Goal: Task Accomplishment & Management: Use online tool/utility

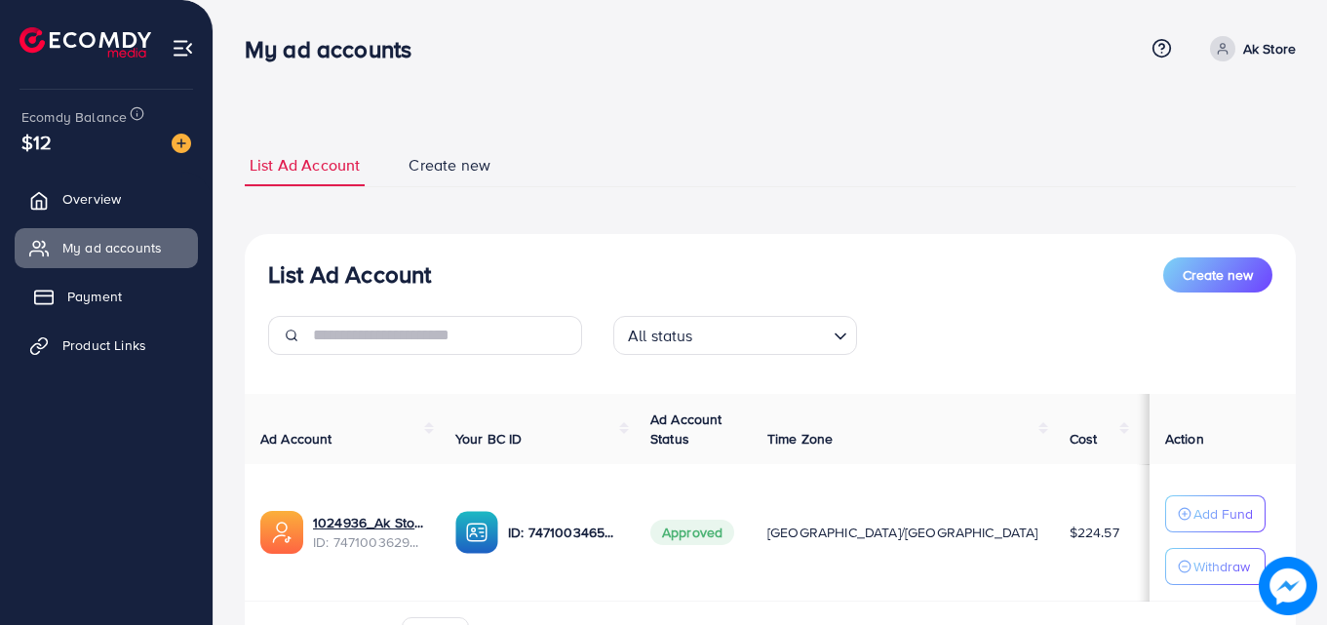
click at [157, 291] on link "Payment" at bounding box center [106, 296] width 183 height 39
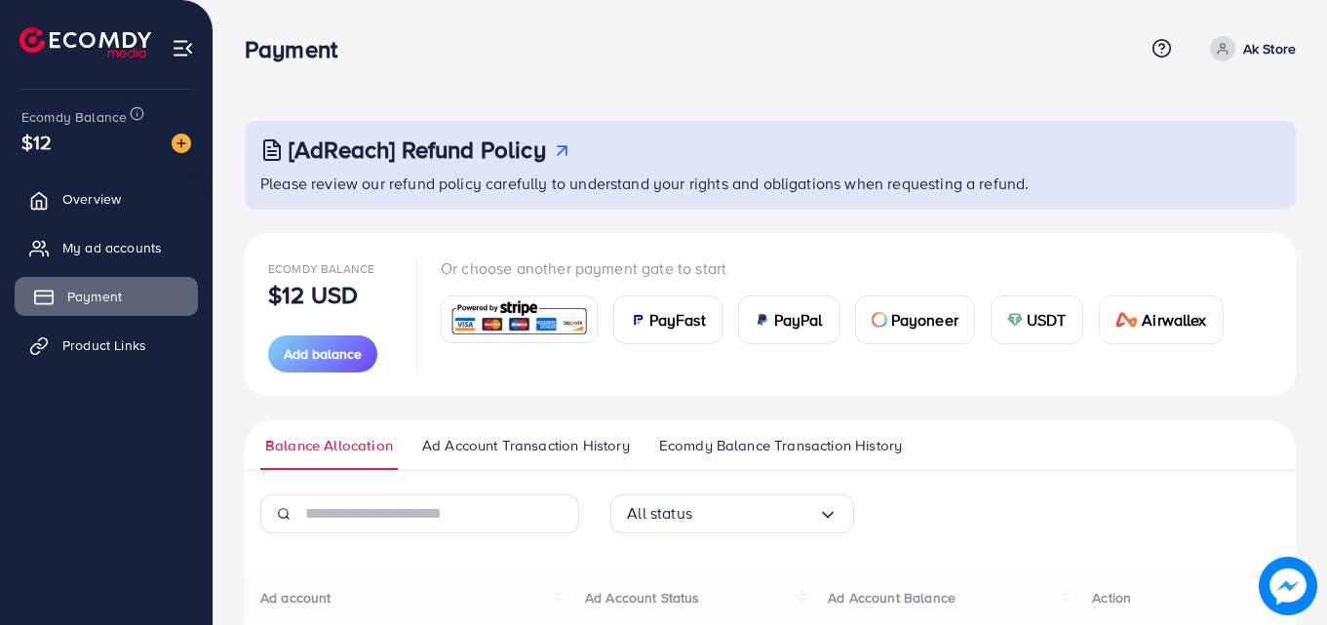
click at [137, 301] on link "Payment" at bounding box center [106, 296] width 183 height 39
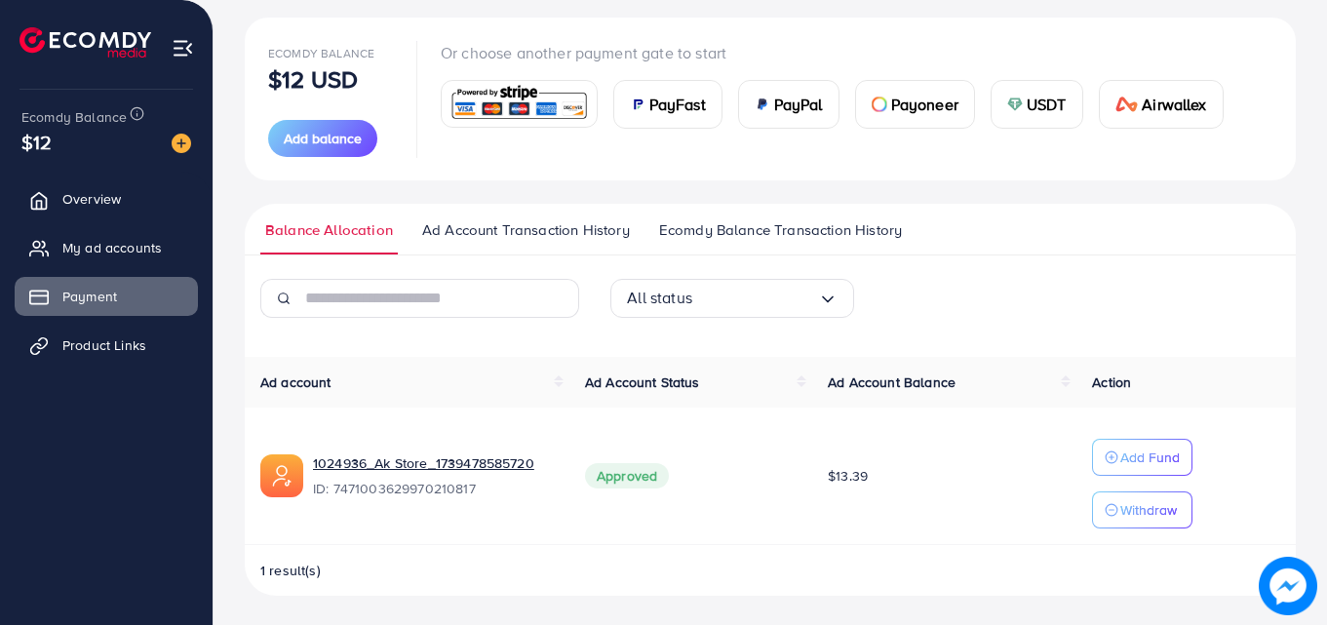
scroll to position [3, 0]
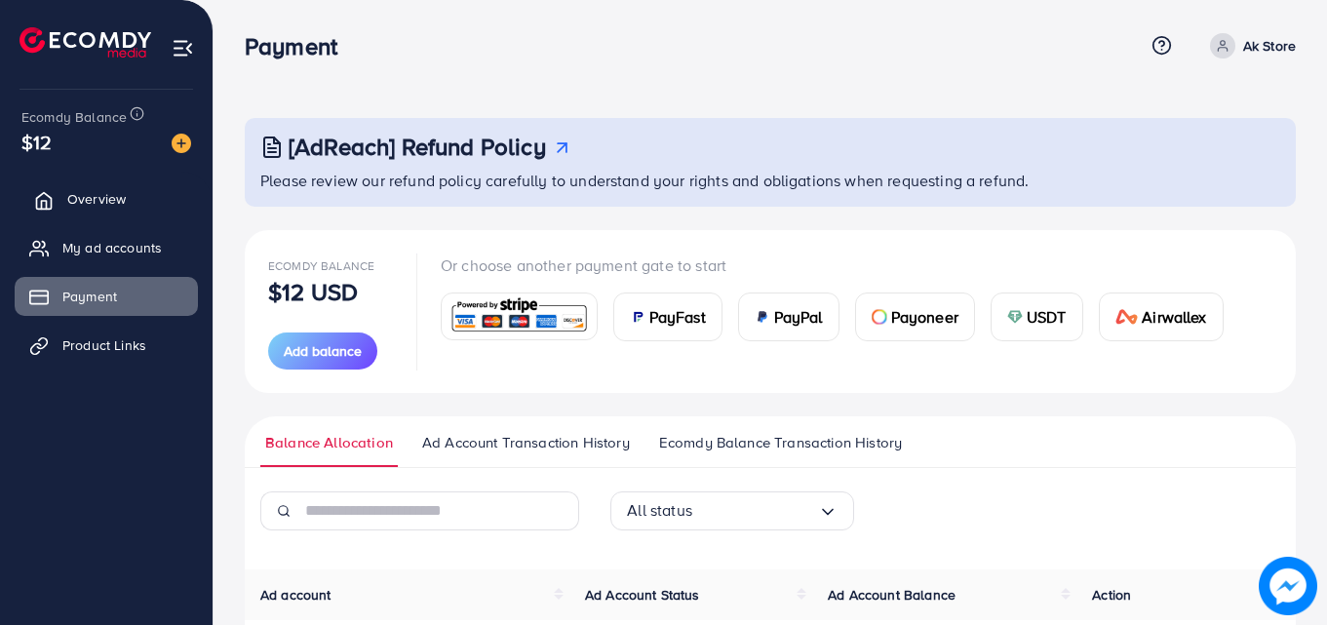
click at [123, 203] on span "Overview" at bounding box center [96, 199] width 59 height 20
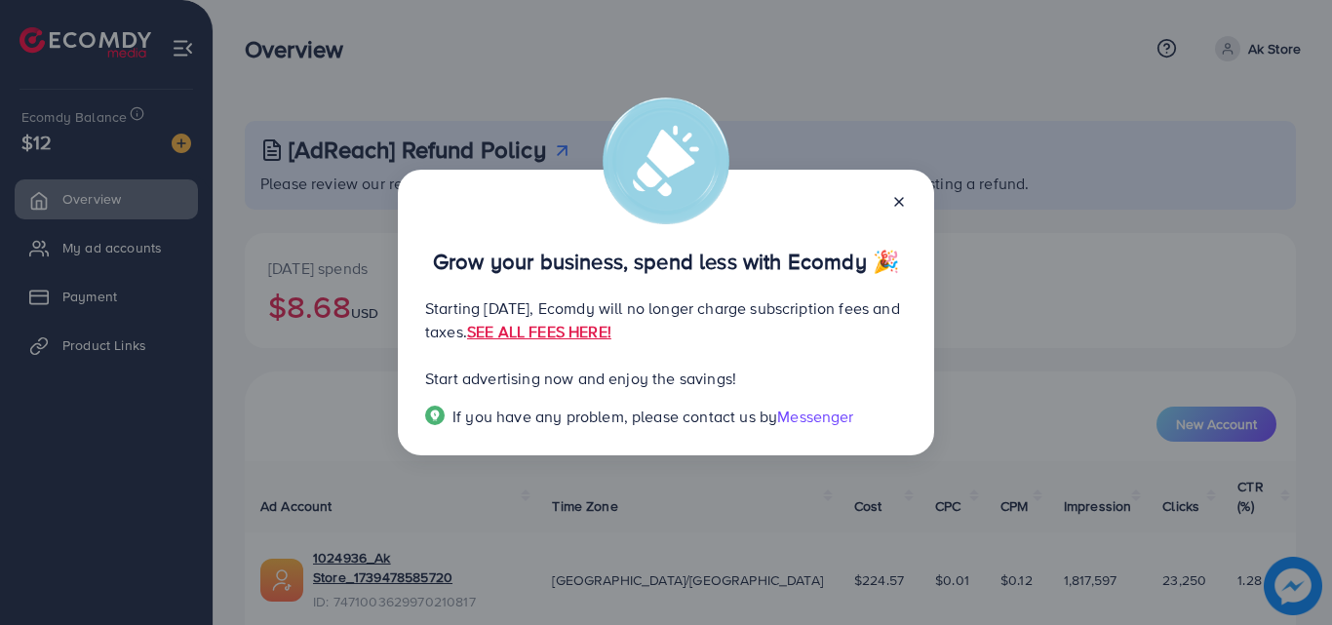
click at [899, 203] on icon at bounding box center [899, 202] width 16 height 16
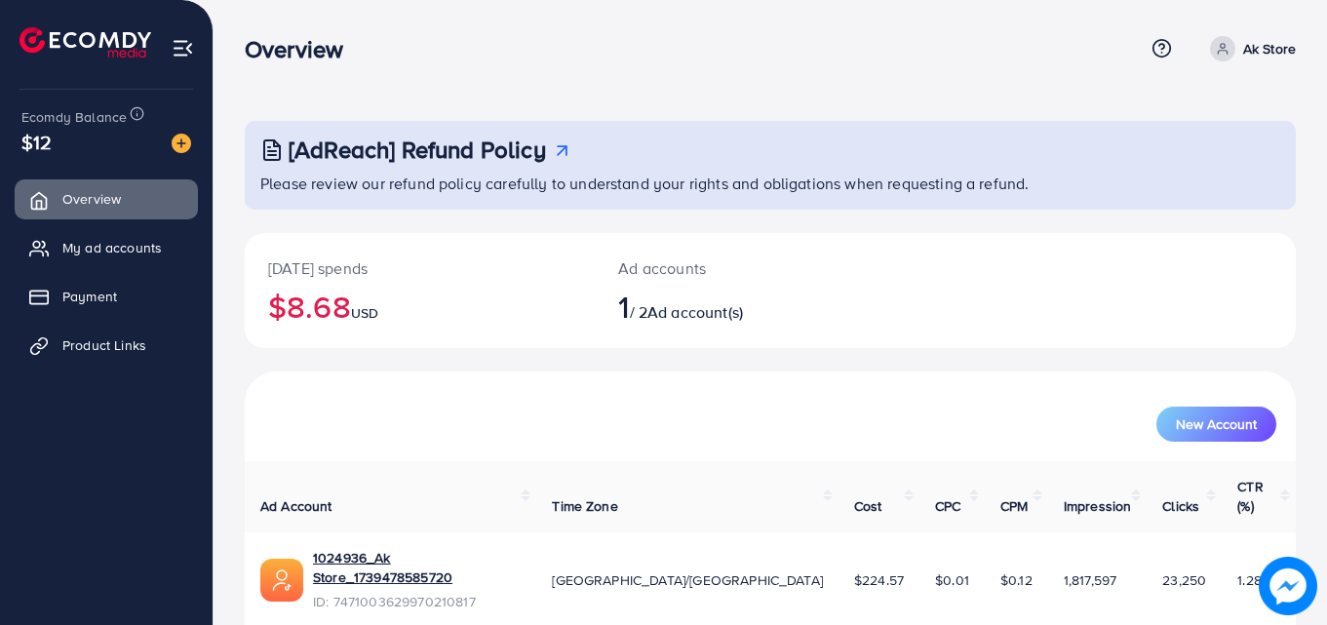
click at [552, 154] on div "[AdReach] Refund Policy" at bounding box center [772, 150] width 1024 height 28
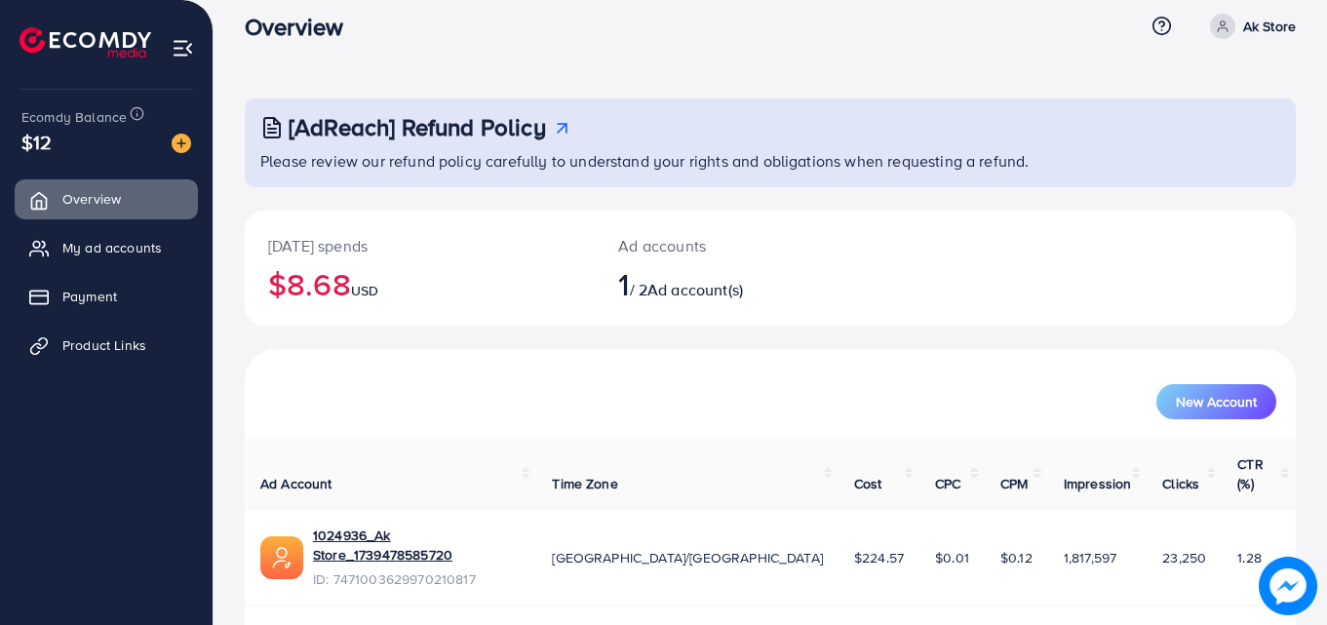
scroll to position [46, 0]
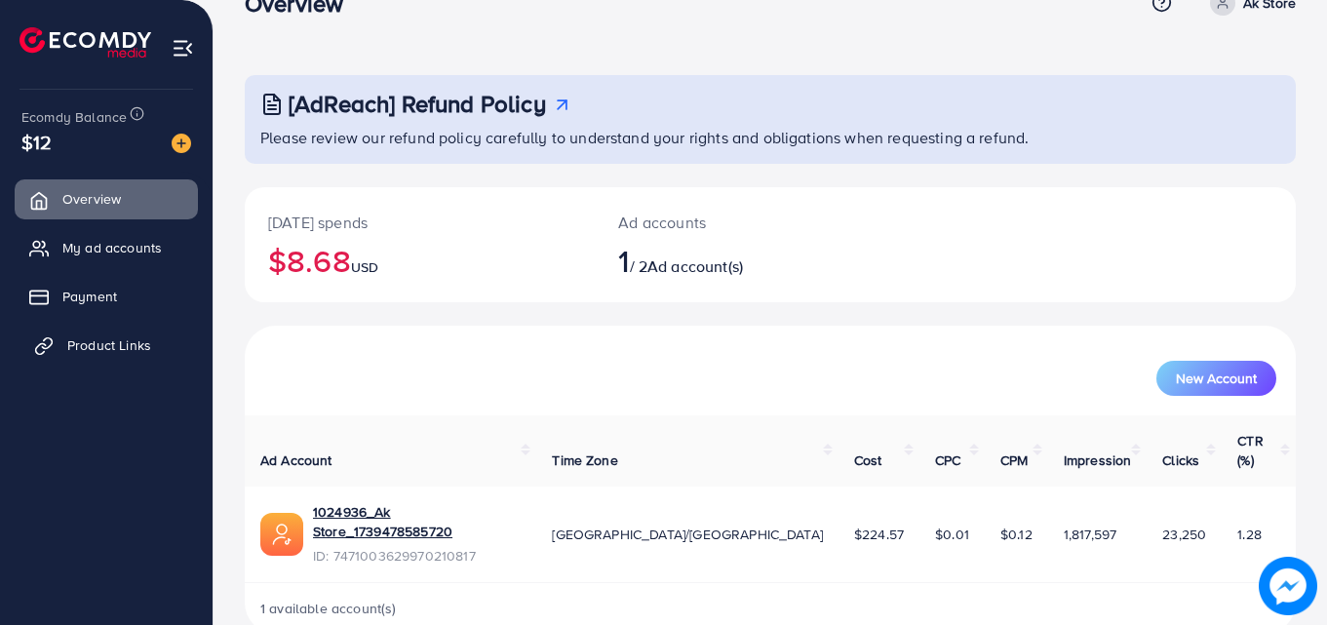
click at [156, 352] on link "Product Links" at bounding box center [106, 345] width 183 height 39
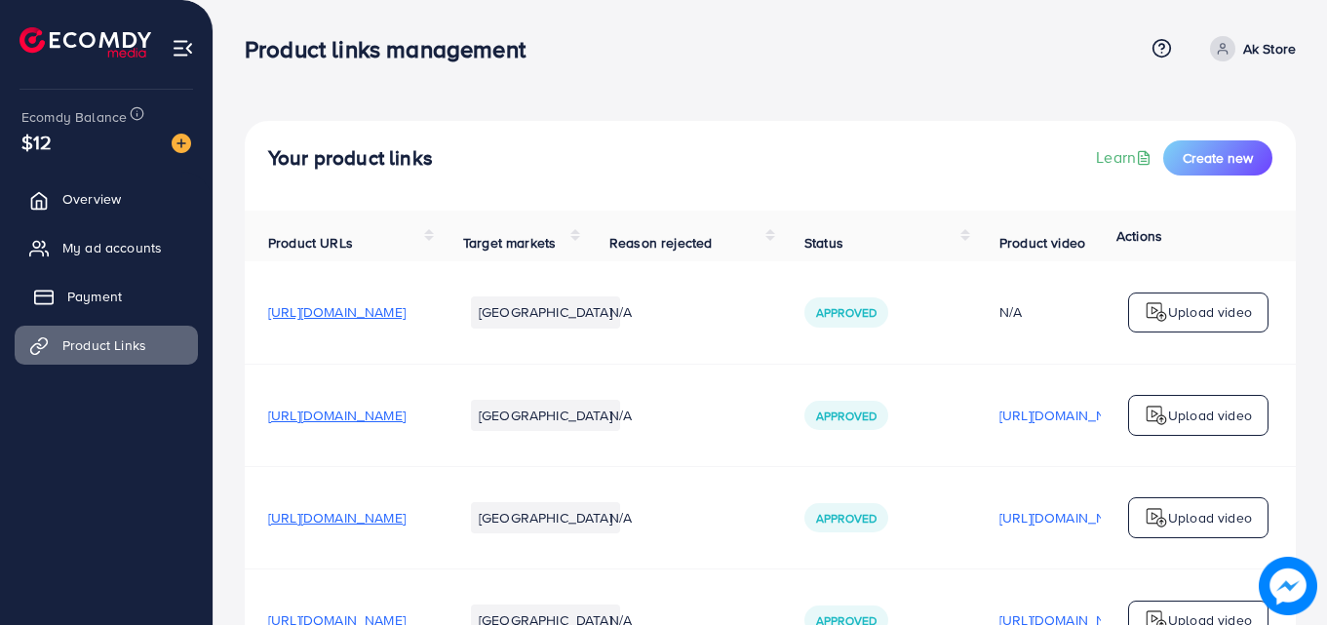
click at [129, 292] on link "Payment" at bounding box center [106, 296] width 183 height 39
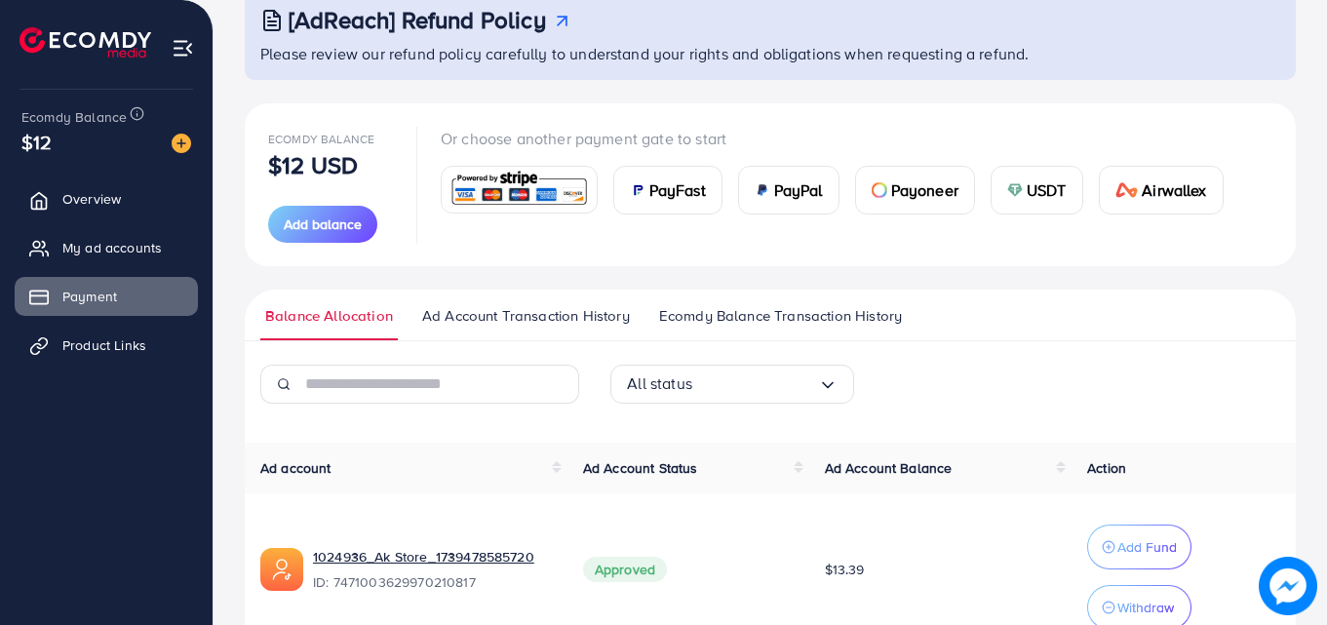
scroll to position [233, 0]
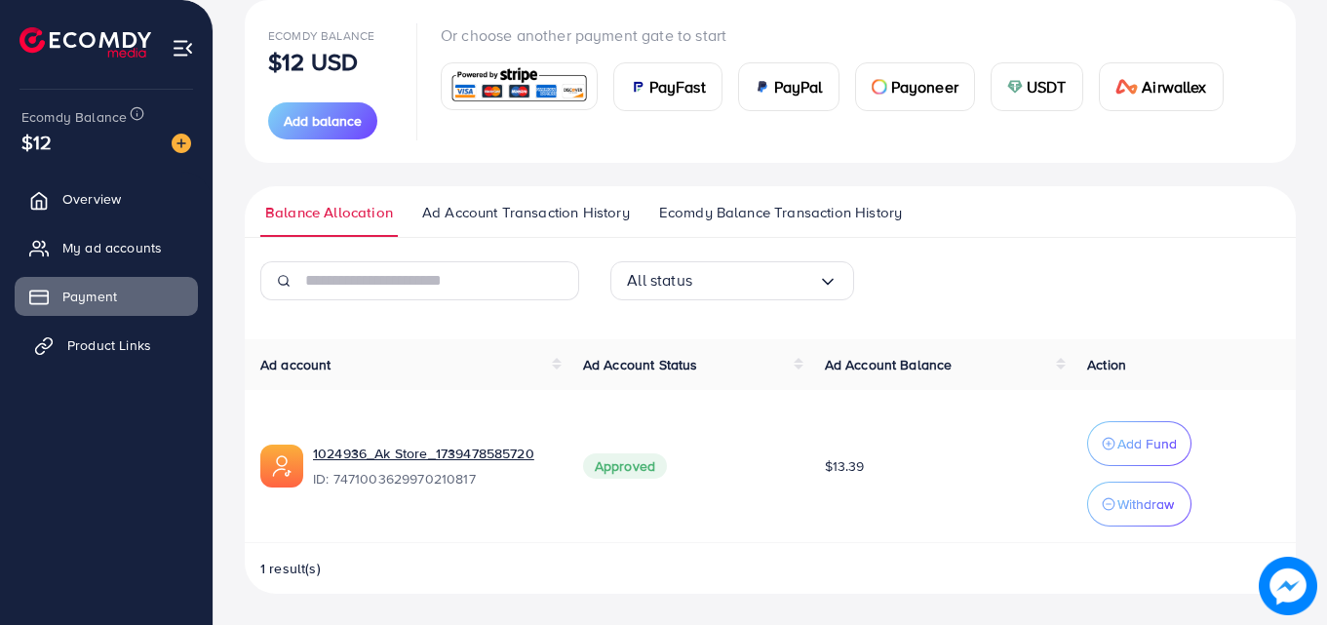
click at [143, 348] on span "Product Links" at bounding box center [109, 345] width 84 height 20
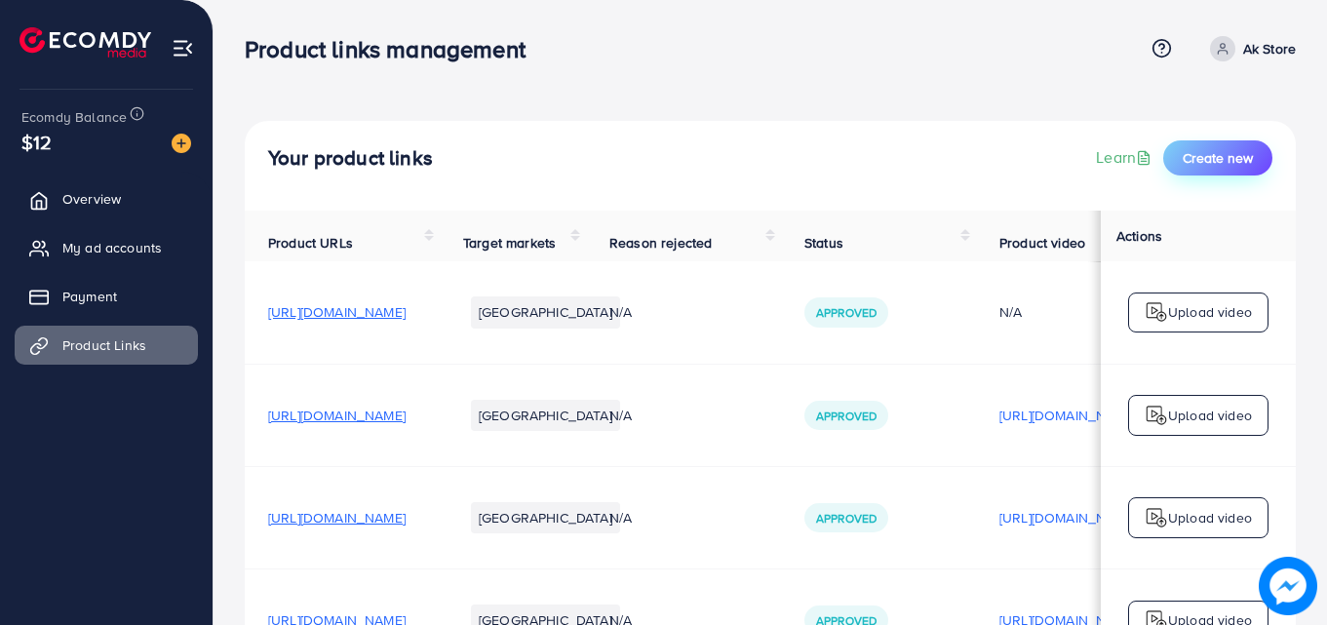
click at [1211, 161] on span "Create new" at bounding box center [1218, 158] width 70 height 20
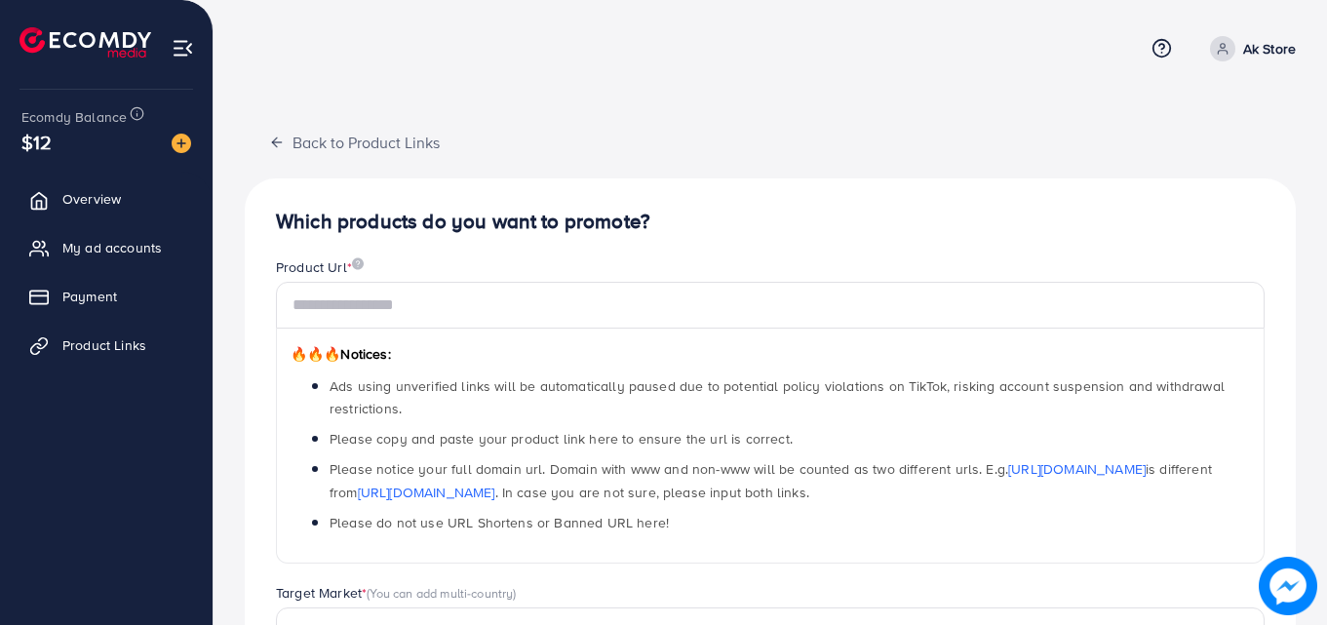
click at [1017, 121] on div "Back to Product Links Which products do you want to promote? Product Url * 🔥🔥🔥 …" at bounding box center [770, 592] width 1051 height 943
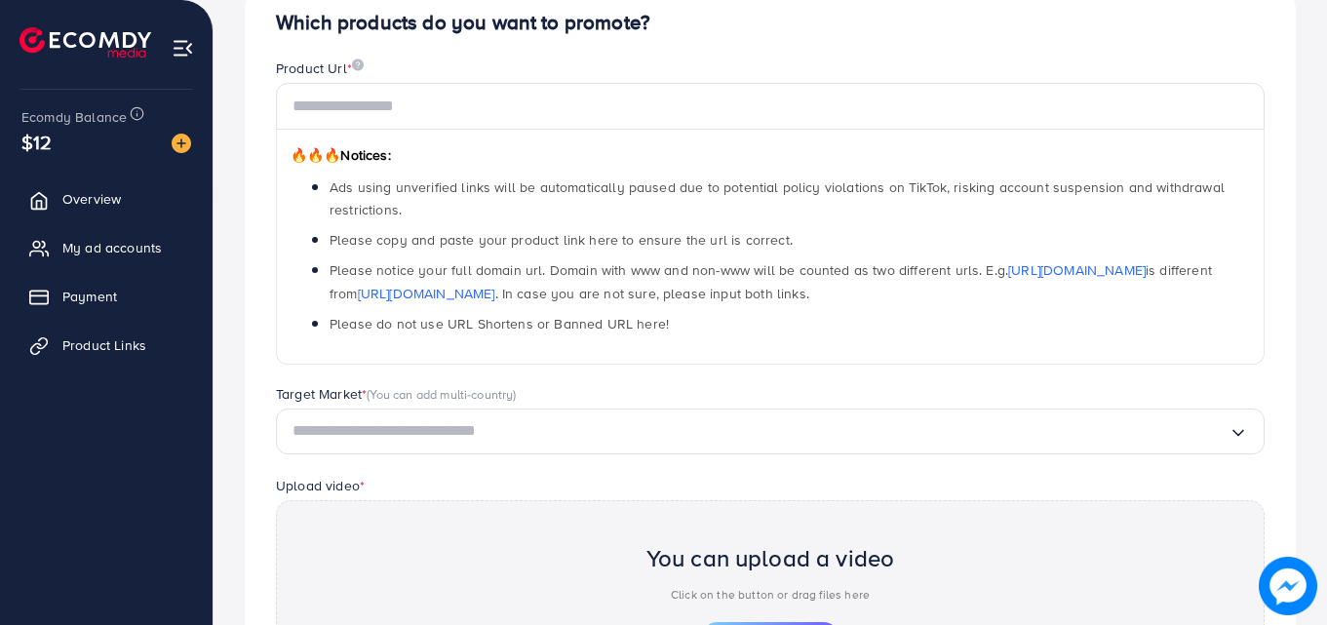
scroll to position [199, 0]
click at [124, 226] on ul "Overview My ad accounts Payment Product Links" at bounding box center [106, 279] width 213 height 215
click at [116, 206] on span "Overview" at bounding box center [96, 199] width 59 height 20
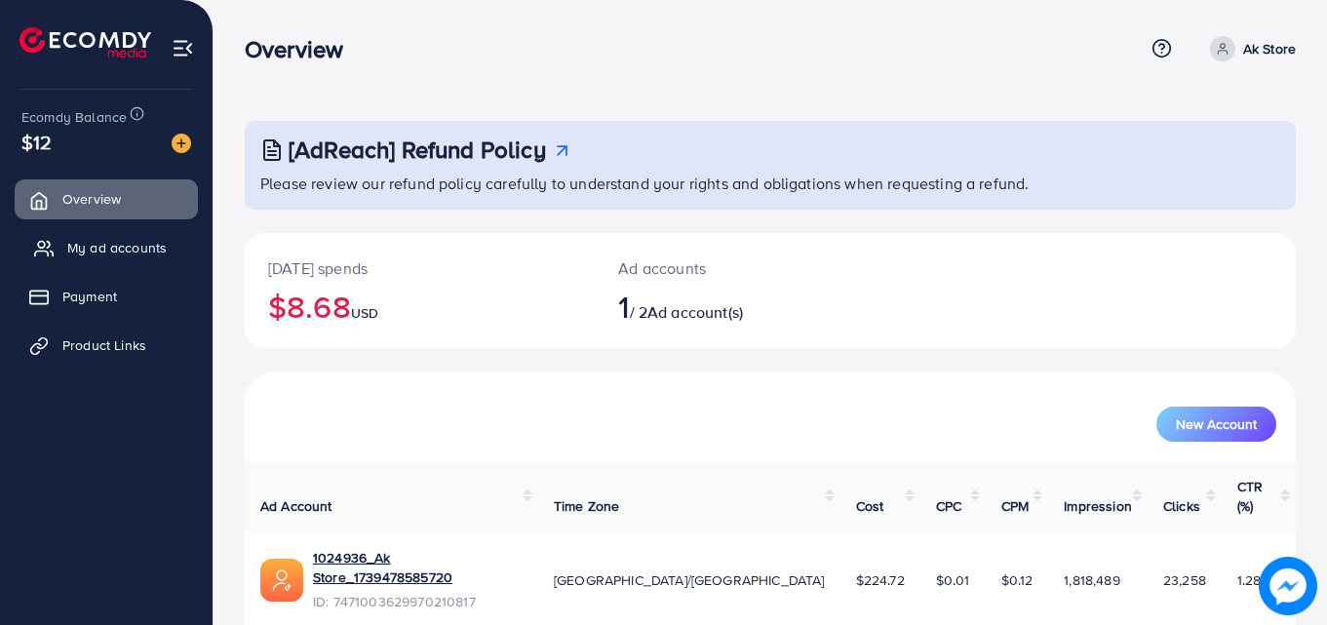
click at [141, 254] on span "My ad accounts" at bounding box center [116, 248] width 99 height 20
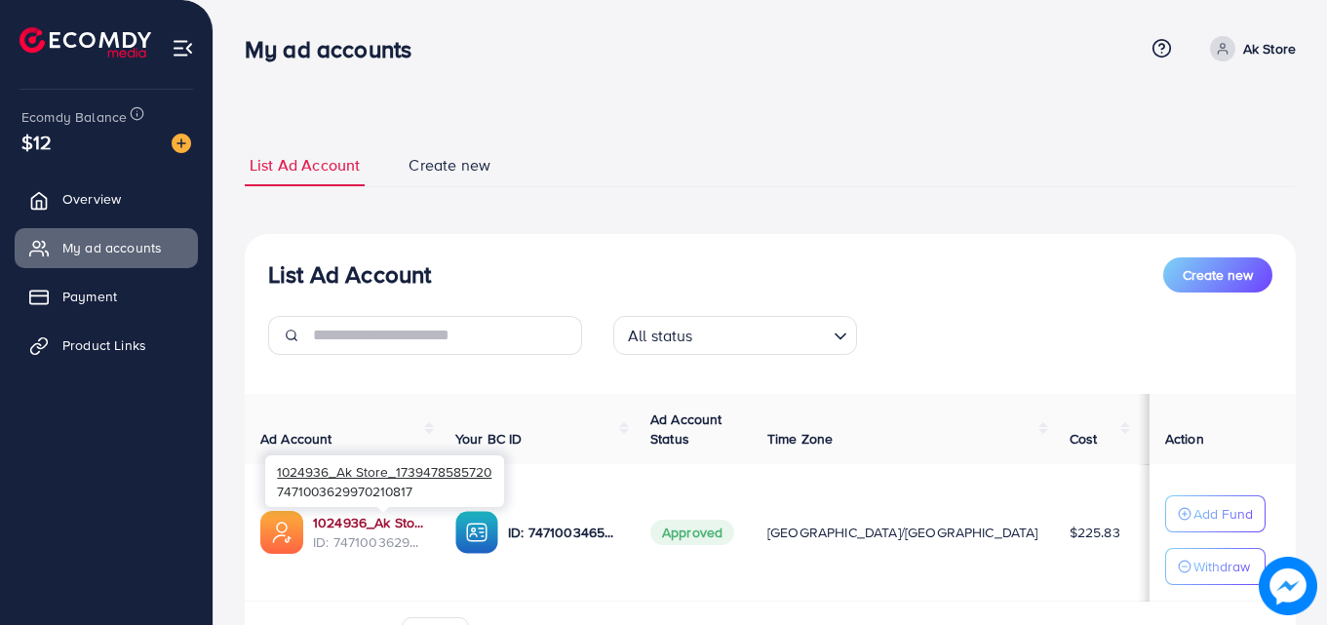
click at [375, 526] on link "1024936_Ak Store_1739478585720" at bounding box center [368, 523] width 111 height 20
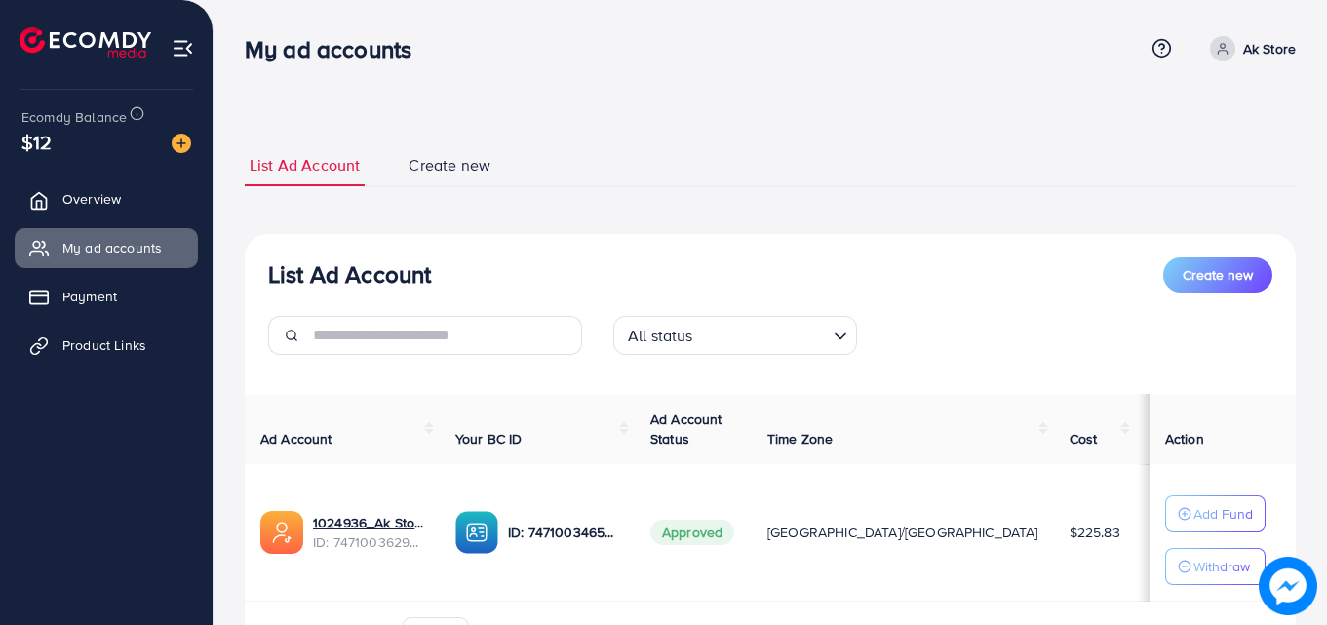
scroll to position [55, 0]
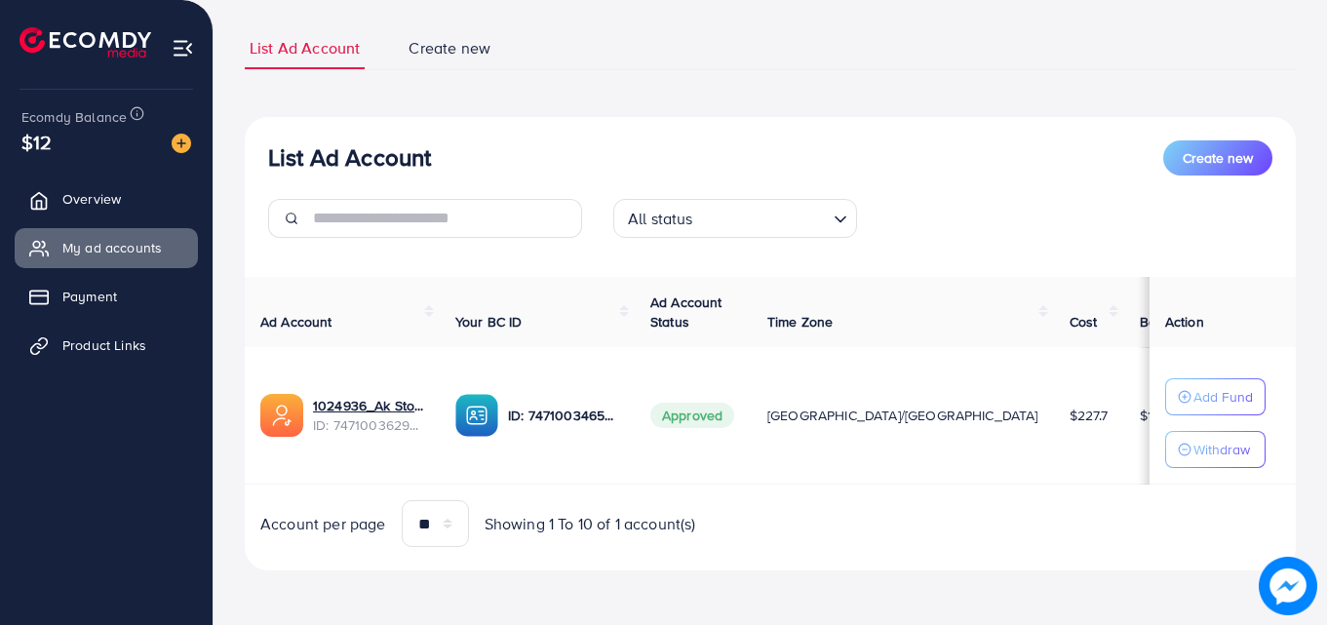
scroll to position [117, 0]
